Goal: Browse casually: Explore the website without a specific task or goal

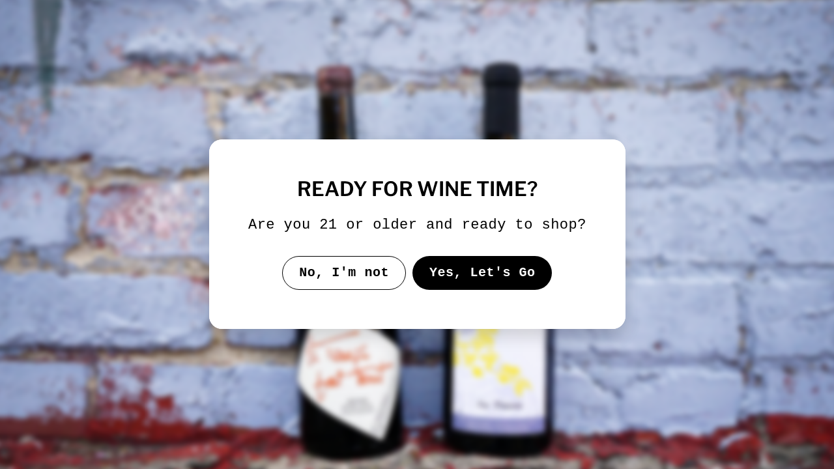
select select "**********"
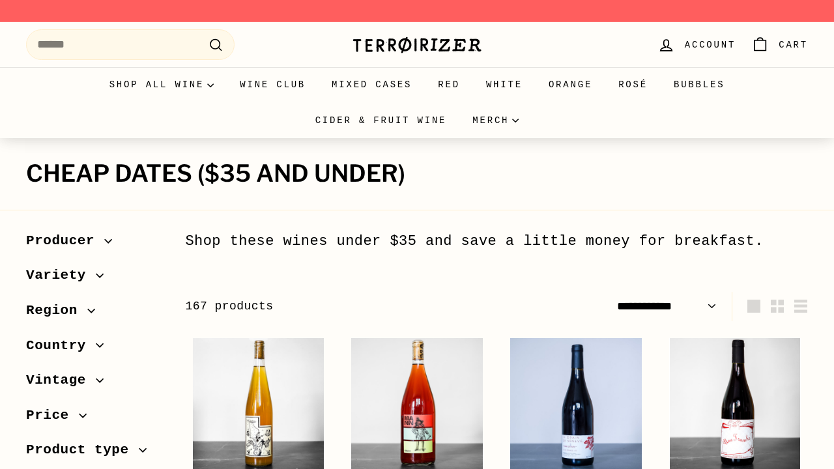
select select "**********"
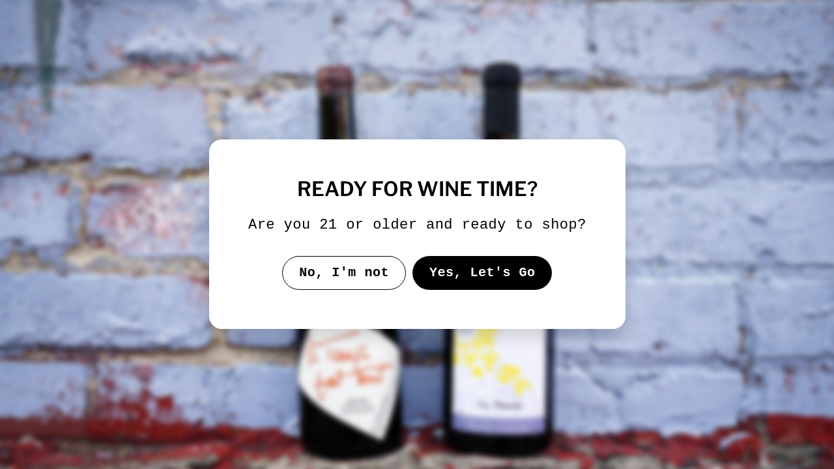
select select "******"
select select "**********"
